Goal: Task Accomplishment & Management: Use online tool/utility

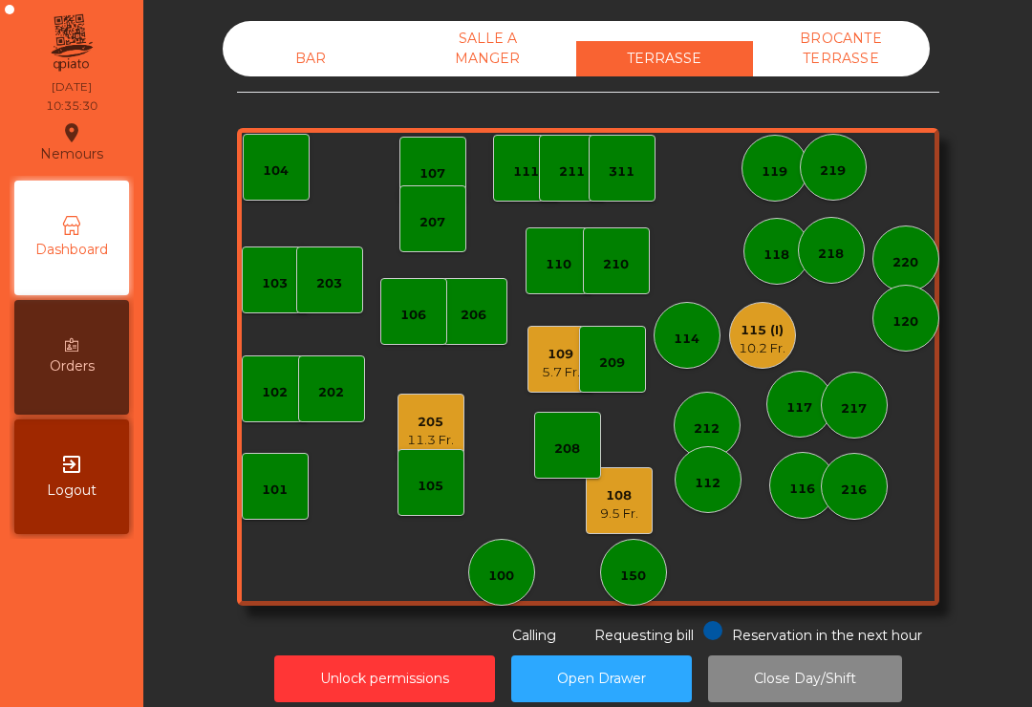
click at [435, 218] on div "207" at bounding box center [432, 222] width 26 height 19
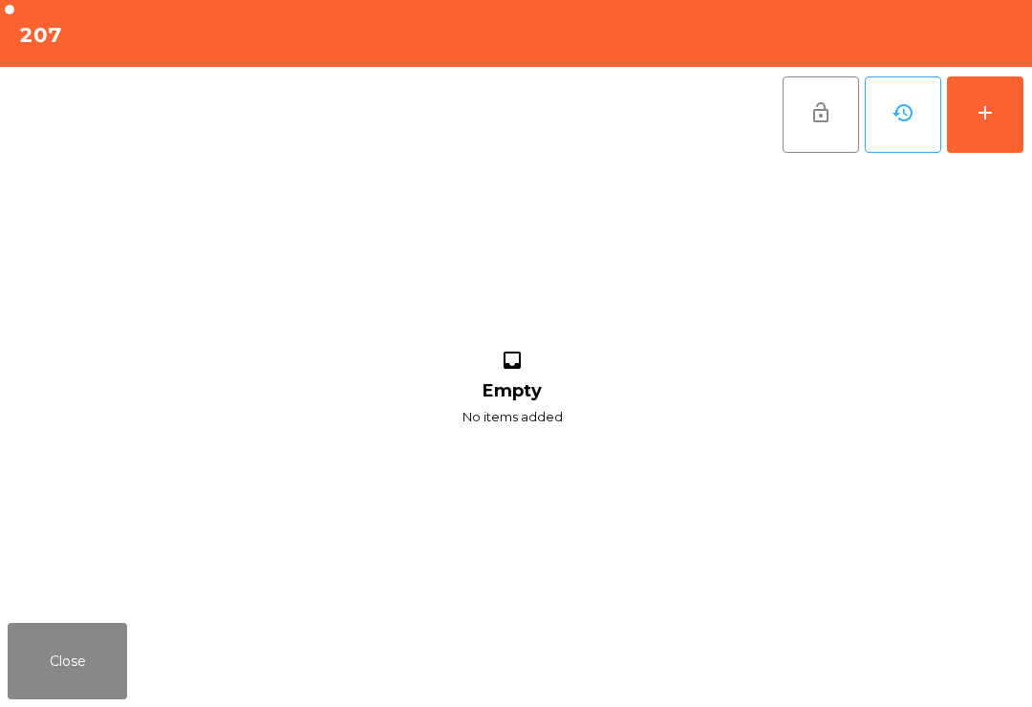
click at [978, 96] on button "add" at bounding box center [984, 114] width 76 height 76
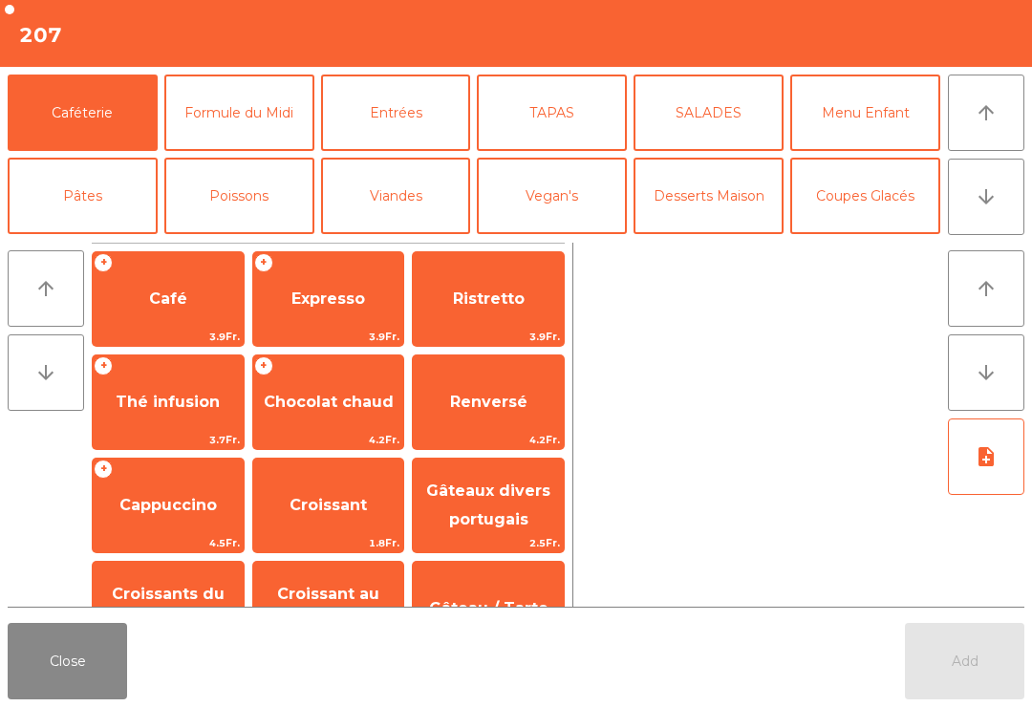
click at [284, 303] on span "Expresso" at bounding box center [328, 299] width 151 height 52
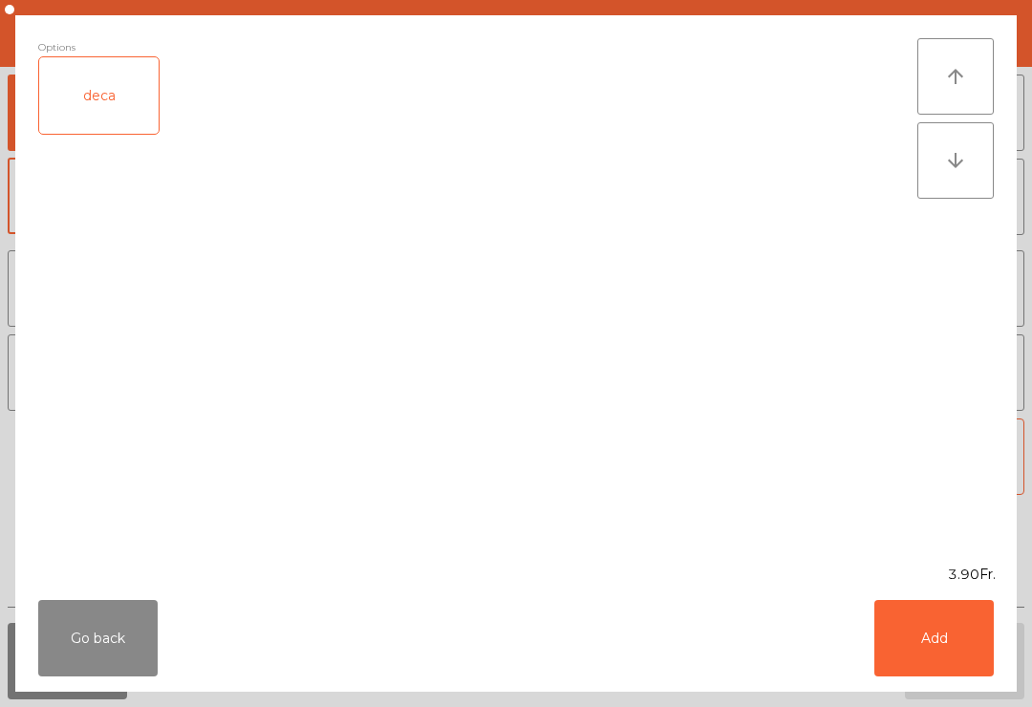
click at [937, 640] on button "Add" at bounding box center [933, 638] width 119 height 76
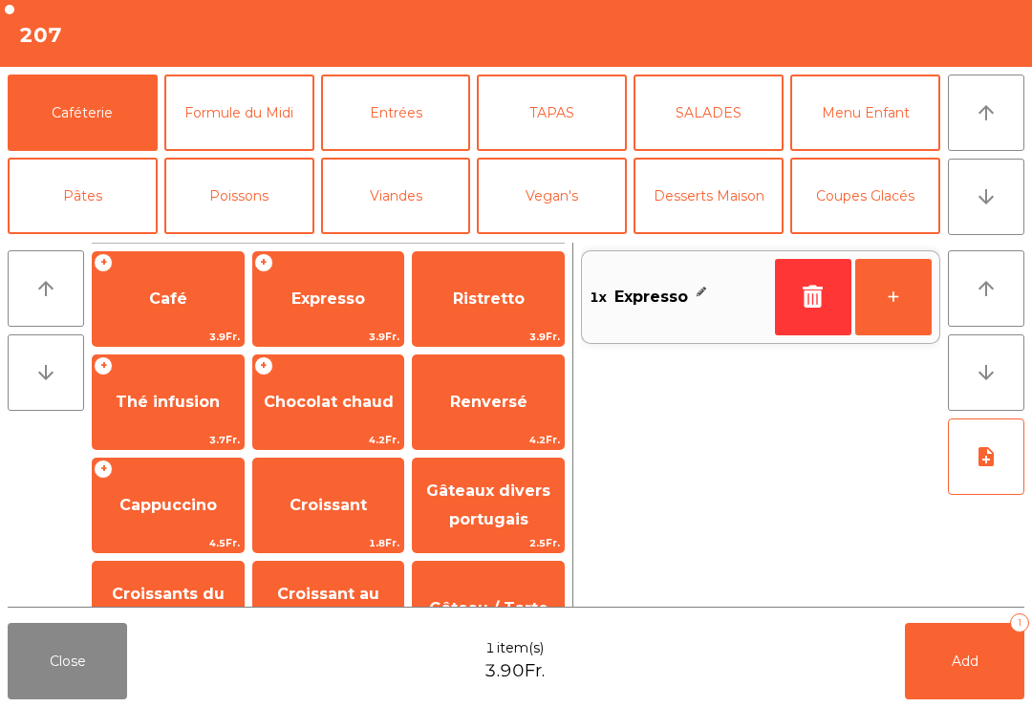
click at [888, 311] on button "+" at bounding box center [893, 297] width 76 height 76
click at [968, 664] on span "Add" at bounding box center [964, 660] width 27 height 17
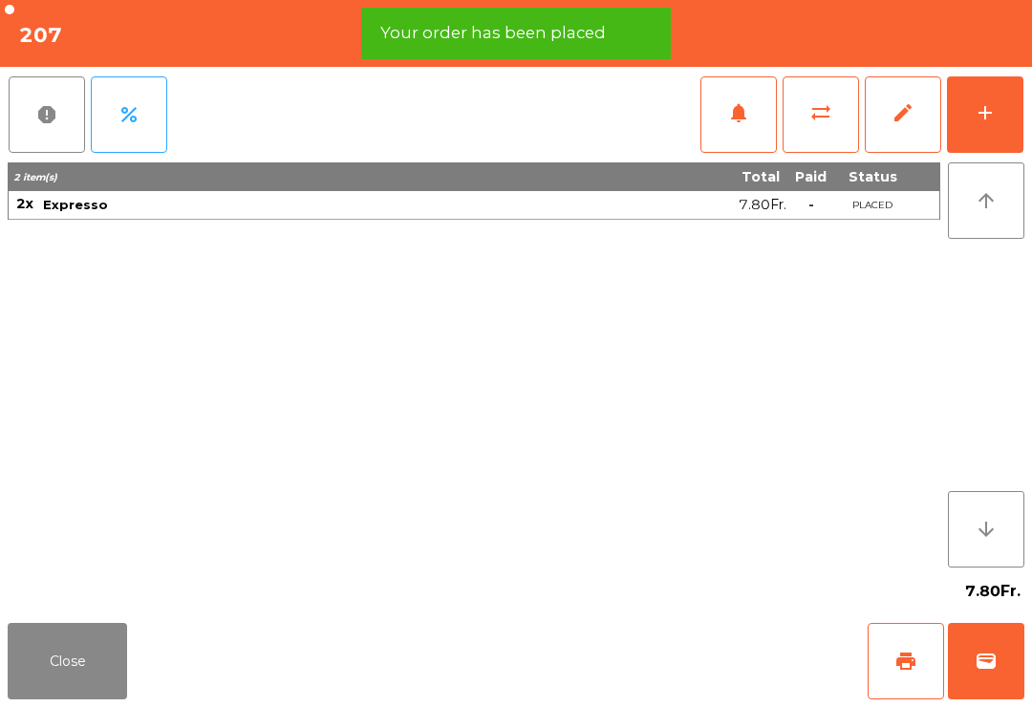
click at [918, 679] on button "print" at bounding box center [905, 661] width 76 height 76
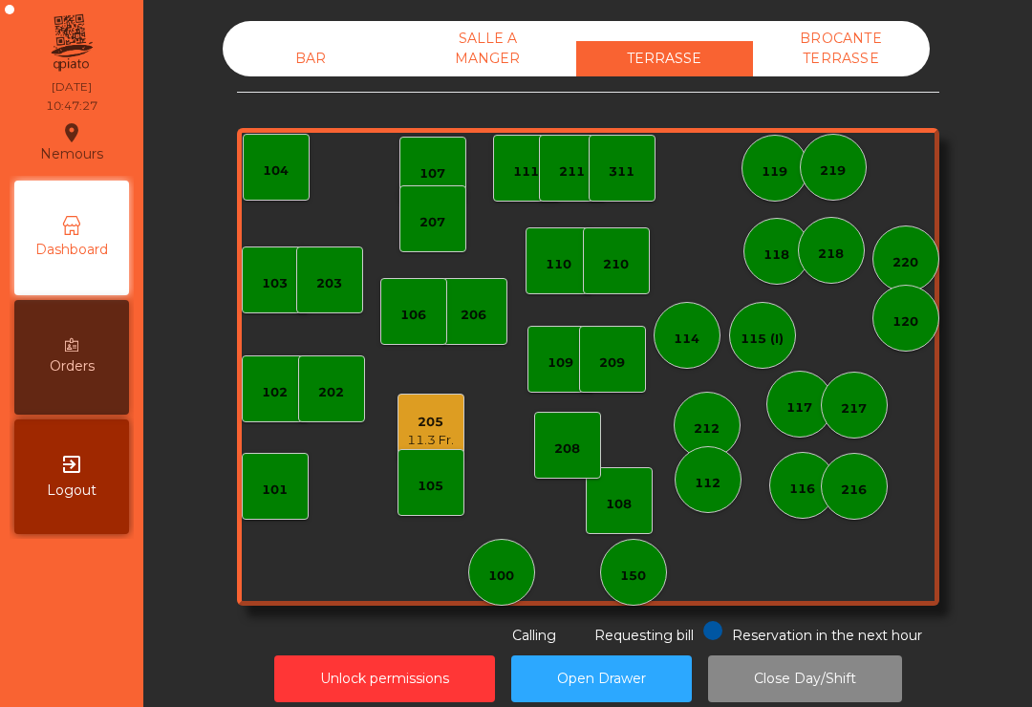
click at [860, 516] on div "216" at bounding box center [853, 486] width 67 height 67
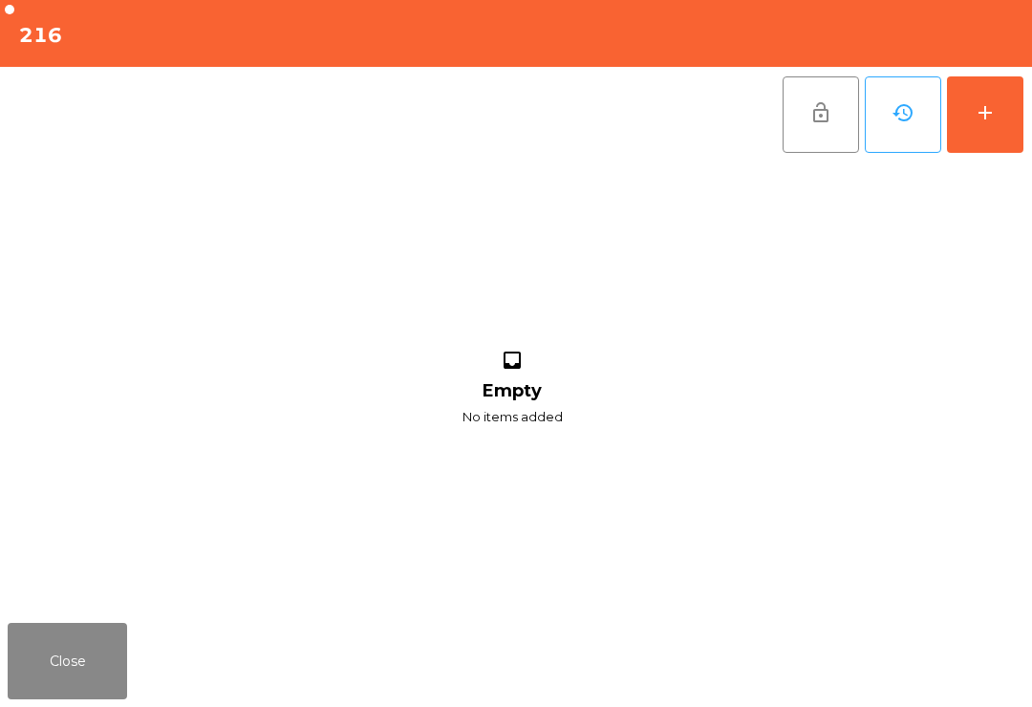
click at [1002, 97] on button "add" at bounding box center [984, 114] width 76 height 76
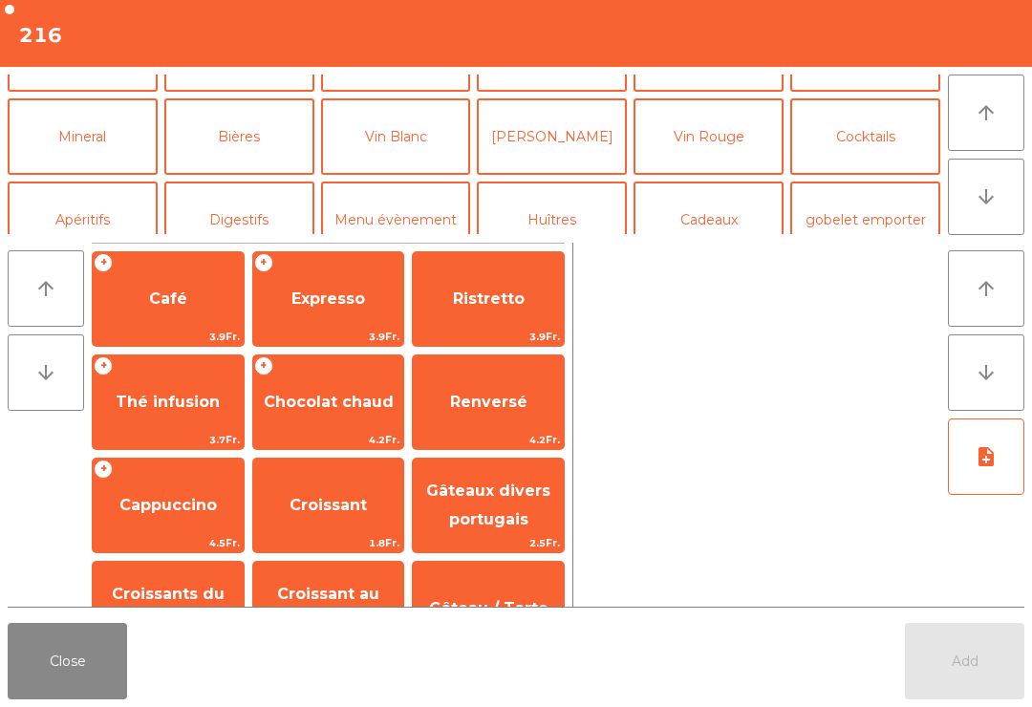
click at [37, 174] on button "Mineral" at bounding box center [83, 136] width 150 height 76
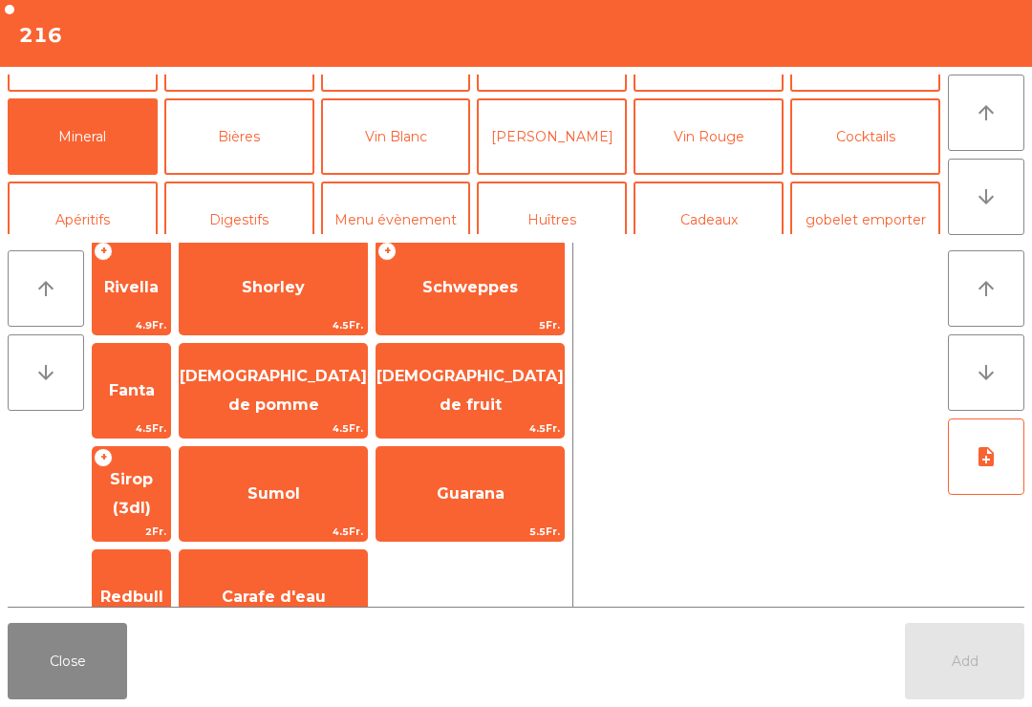
scroll to position [470, 0]
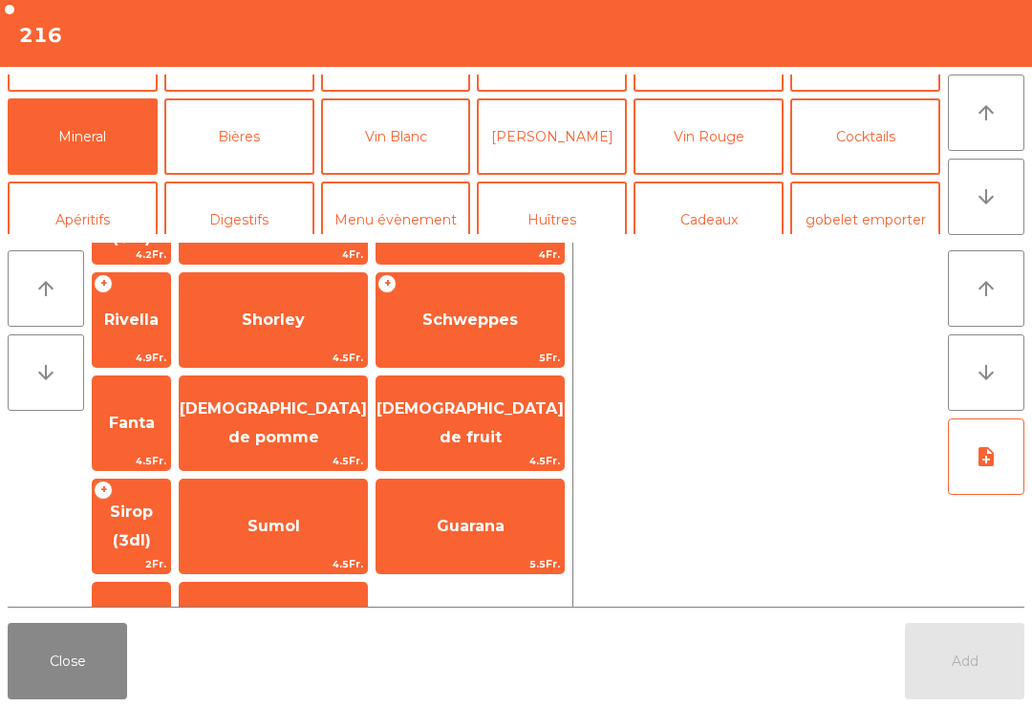
click at [153, 502] on span "Sirop (3dl)" at bounding box center [131, 525] width 43 height 47
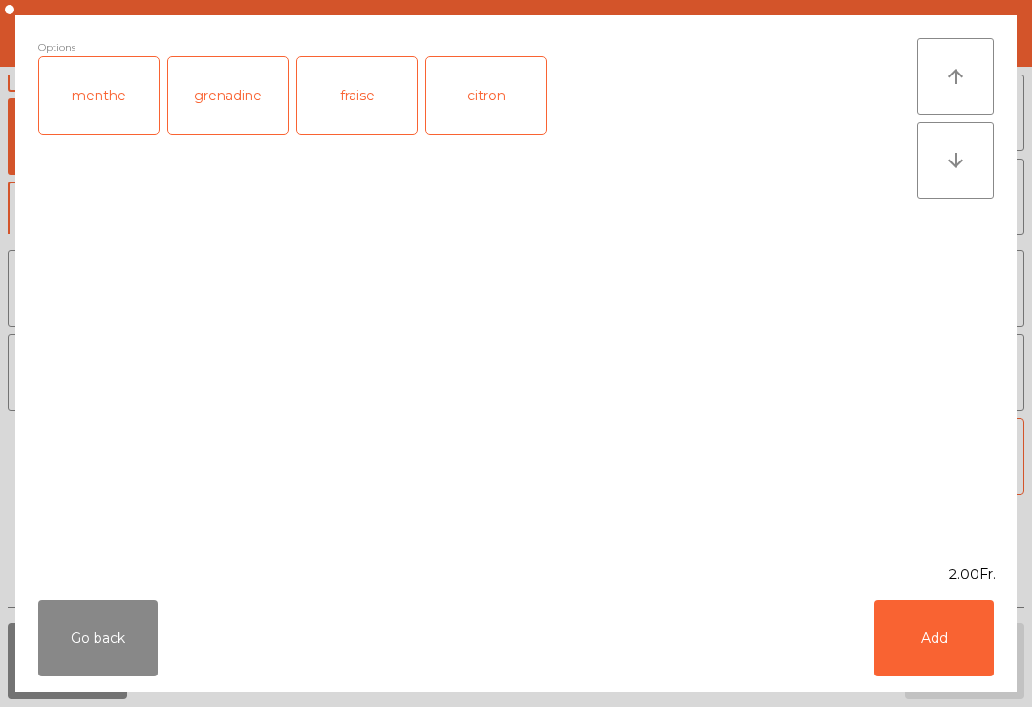
click at [192, 426] on div "Options menthe grenadine fraise citron" at bounding box center [477, 289] width 879 height 503
click at [920, 631] on button "Add" at bounding box center [933, 638] width 119 height 76
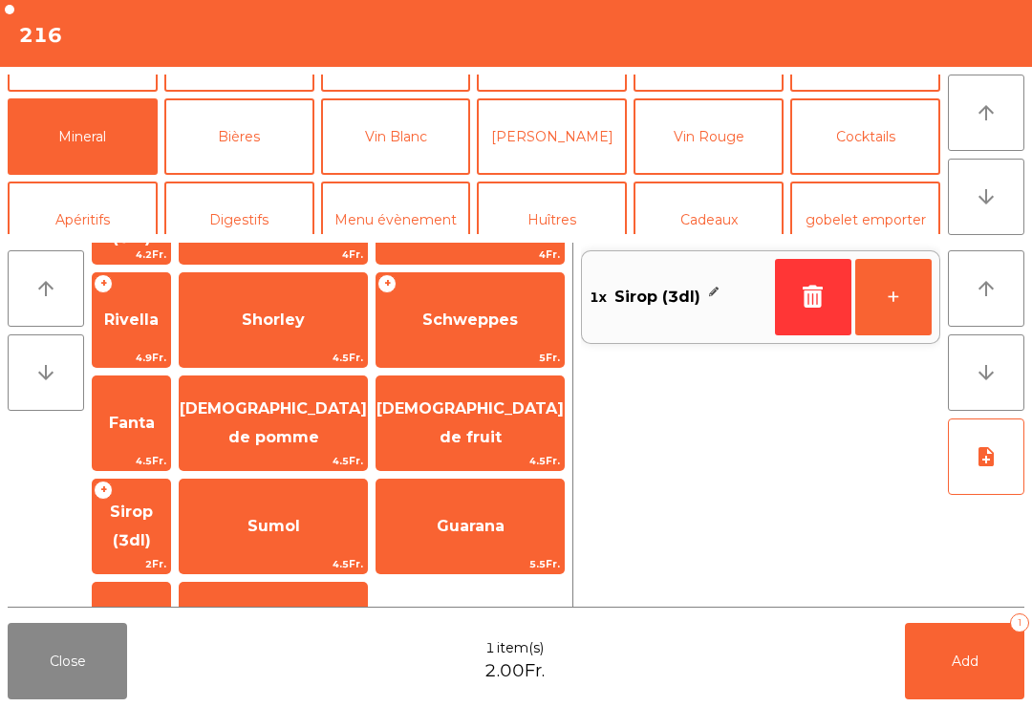
click at [911, 283] on button "+" at bounding box center [893, 297] width 76 height 76
click at [988, 667] on button "Add 2" at bounding box center [963, 661] width 119 height 76
